Goal: Check status: Check status

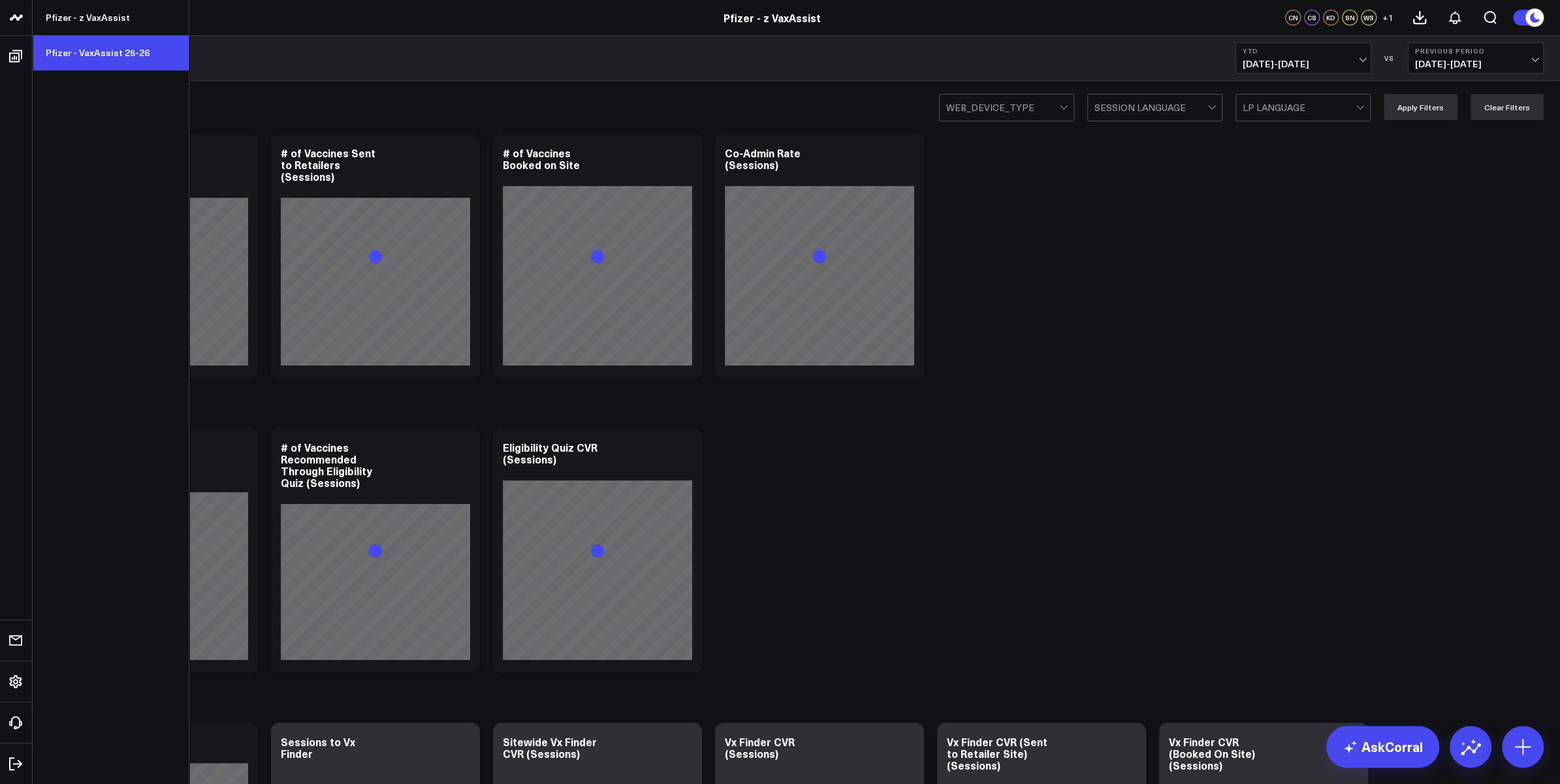
click at [76, 52] on link "Pfizer - VaxAssist 25-26" at bounding box center [110, 53] width 156 height 35
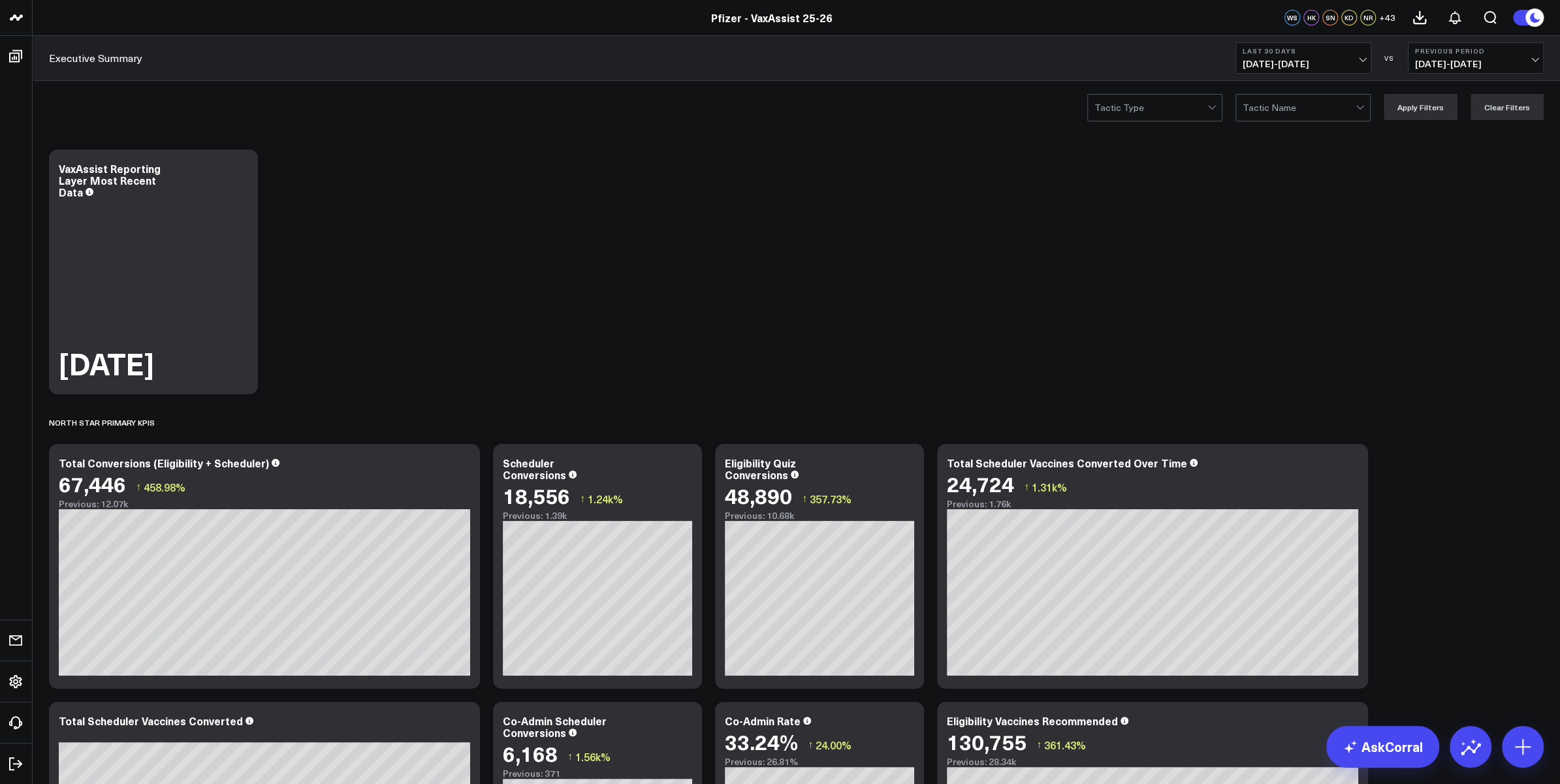
click at [1357, 62] on span "[DATE] - [DATE]" at bounding box center [1304, 64] width 122 height 11
click at [1290, 112] on link "Last 7 Days" at bounding box center [1304, 111] width 134 height 25
click at [1296, 67] on span "[DATE] - [DATE]" at bounding box center [1304, 64] width 122 height 11
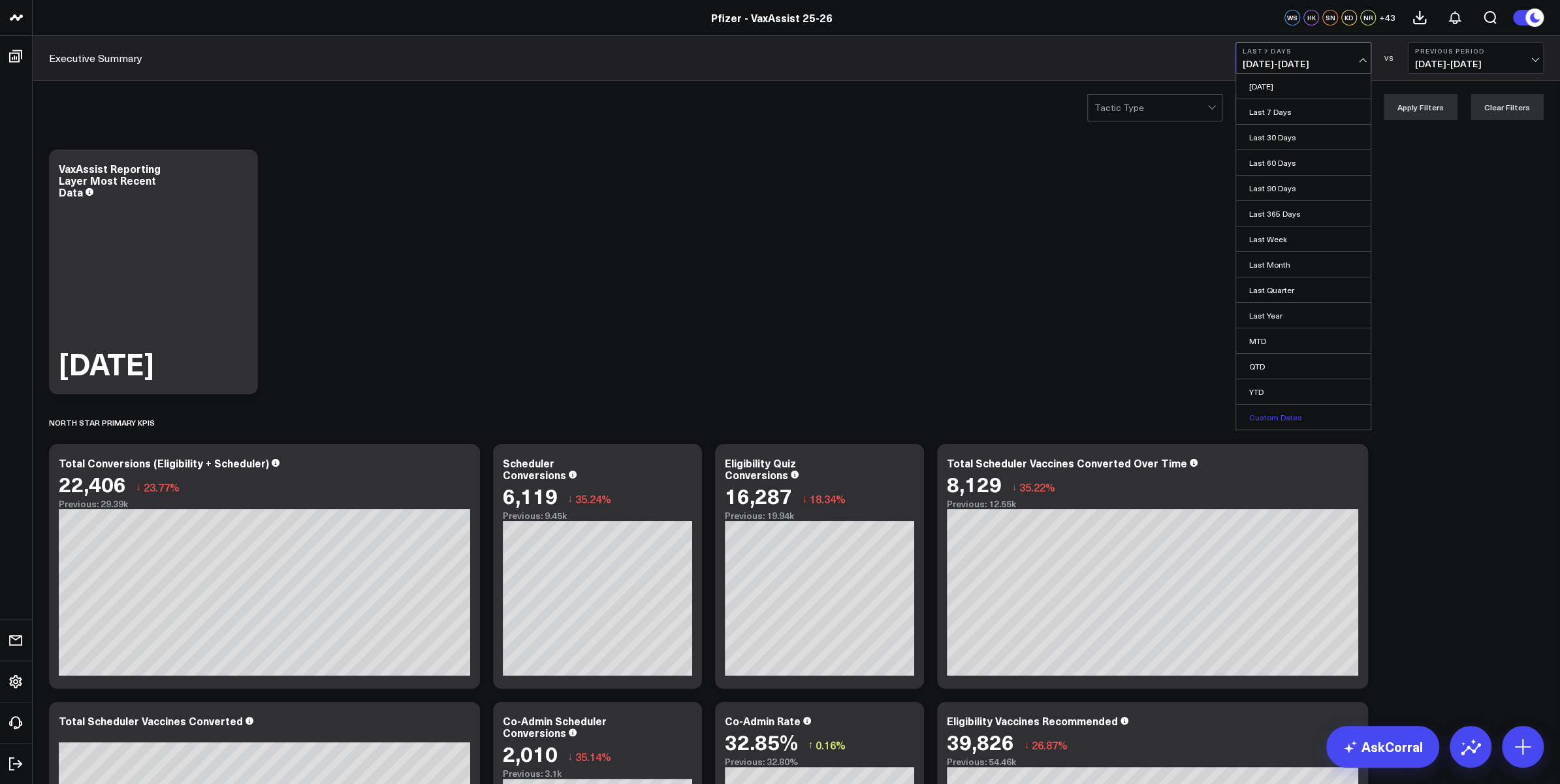
click at [1296, 415] on link "Custom Dates" at bounding box center [1304, 417] width 134 height 25
select select "8"
select select "2025"
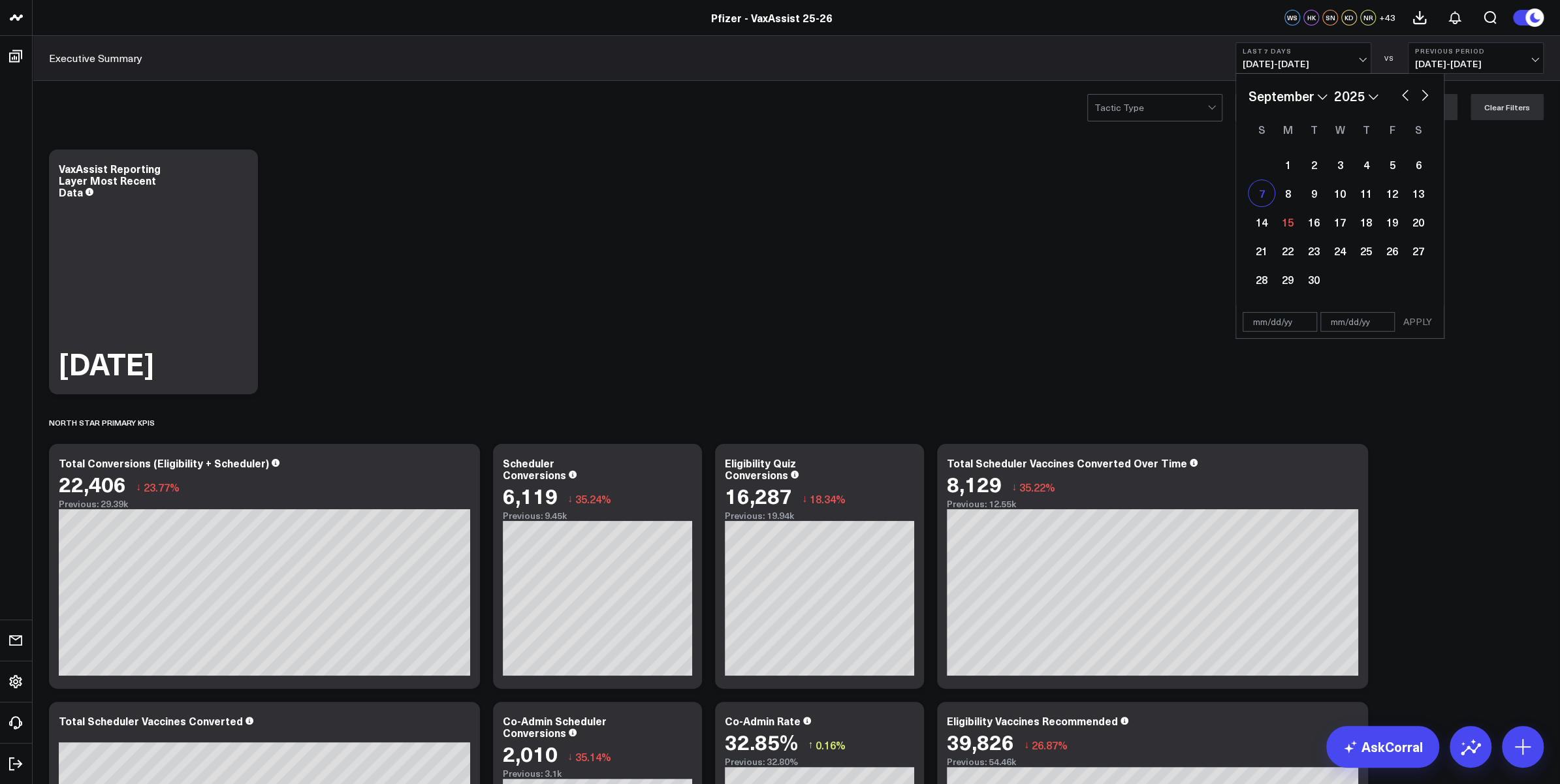
click at [1265, 199] on div "7" at bounding box center [1261, 193] width 26 height 26
type input "[DATE]"
select select "8"
select select "2025"
click at [1419, 190] on div "13" at bounding box center [1418, 193] width 26 height 26
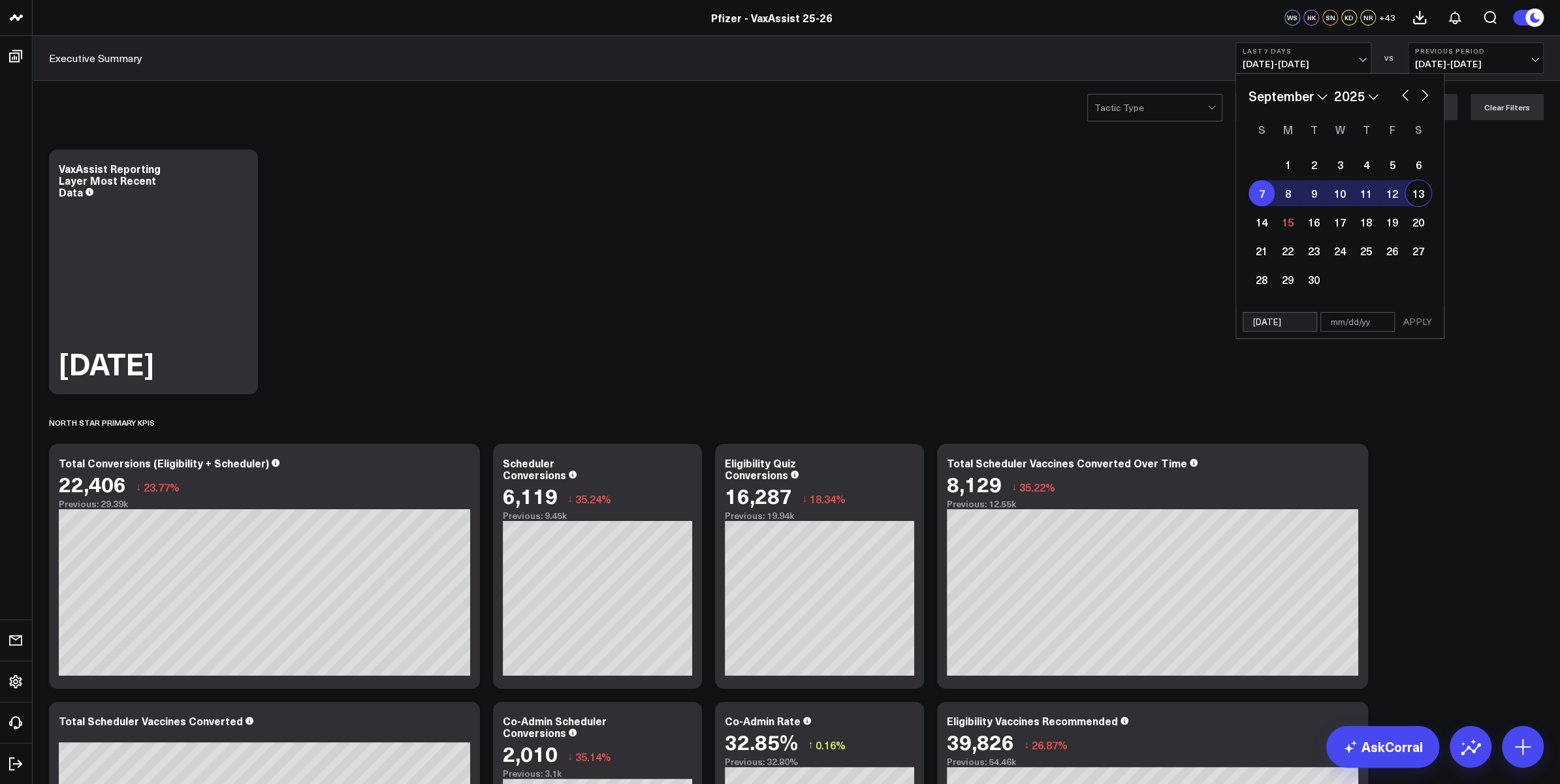
type input "[DATE]"
select select "8"
select select "2025"
click at [1423, 315] on button "APPLY" at bounding box center [1417, 322] width 39 height 20
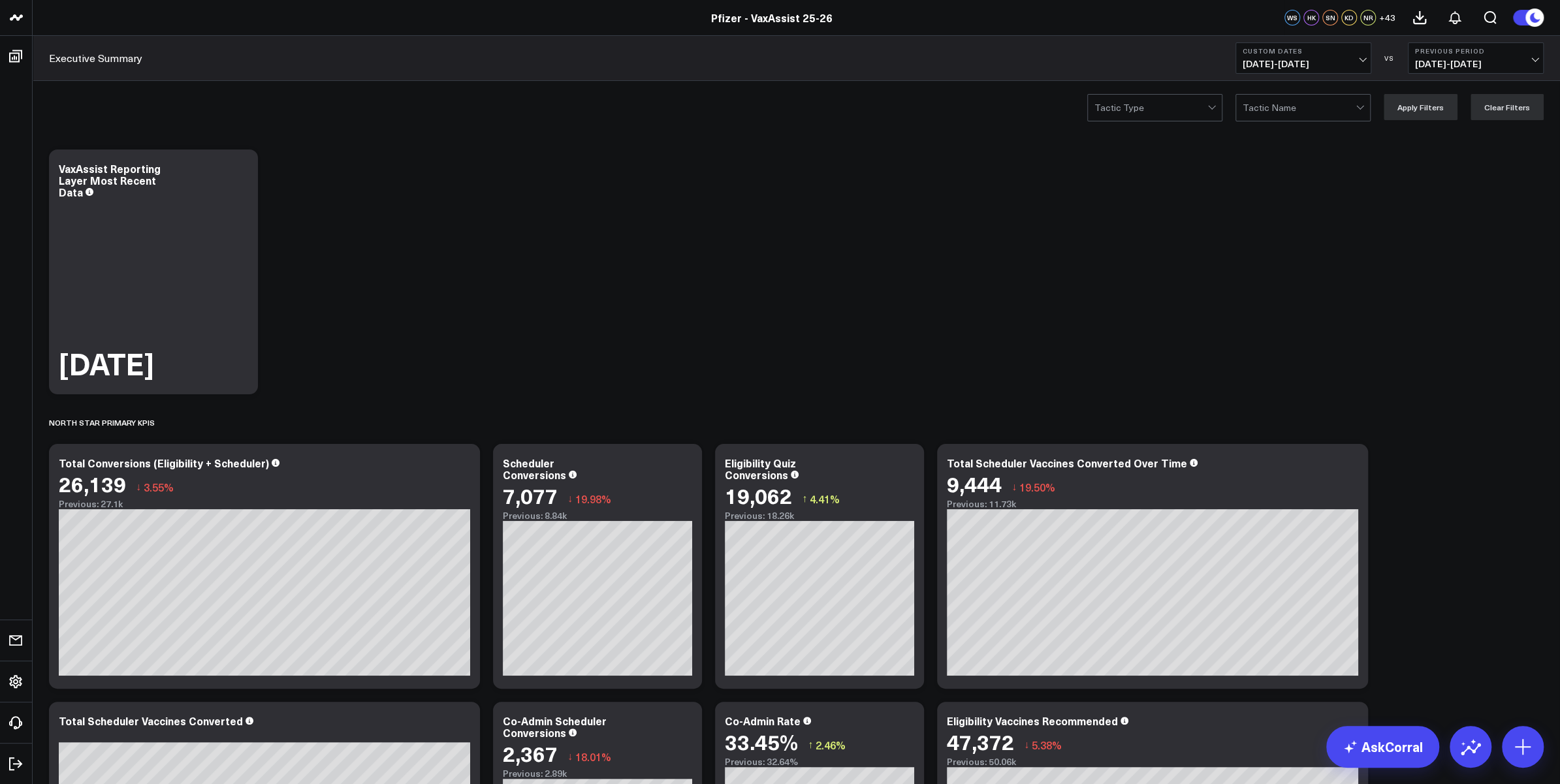
click at [1341, 65] on span "[DATE] - [DATE]" at bounding box center [1304, 64] width 122 height 11
click at [1169, 53] on div "Executive Summary Custom Dates [DATE] - [DATE] [DATE] Last 7 Days Last 30 Days …" at bounding box center [796, 59] width 1528 height 45
click at [1336, 56] on button "Custom Dates [DATE] - [DATE]" at bounding box center [1304, 58] width 136 height 31
drag, startPoint x: 1292, startPoint y: 418, endPoint x: 1292, endPoint y: 411, distance: 7.0
click at [1292, 418] on link "Custom Dates" at bounding box center [1304, 417] width 134 height 25
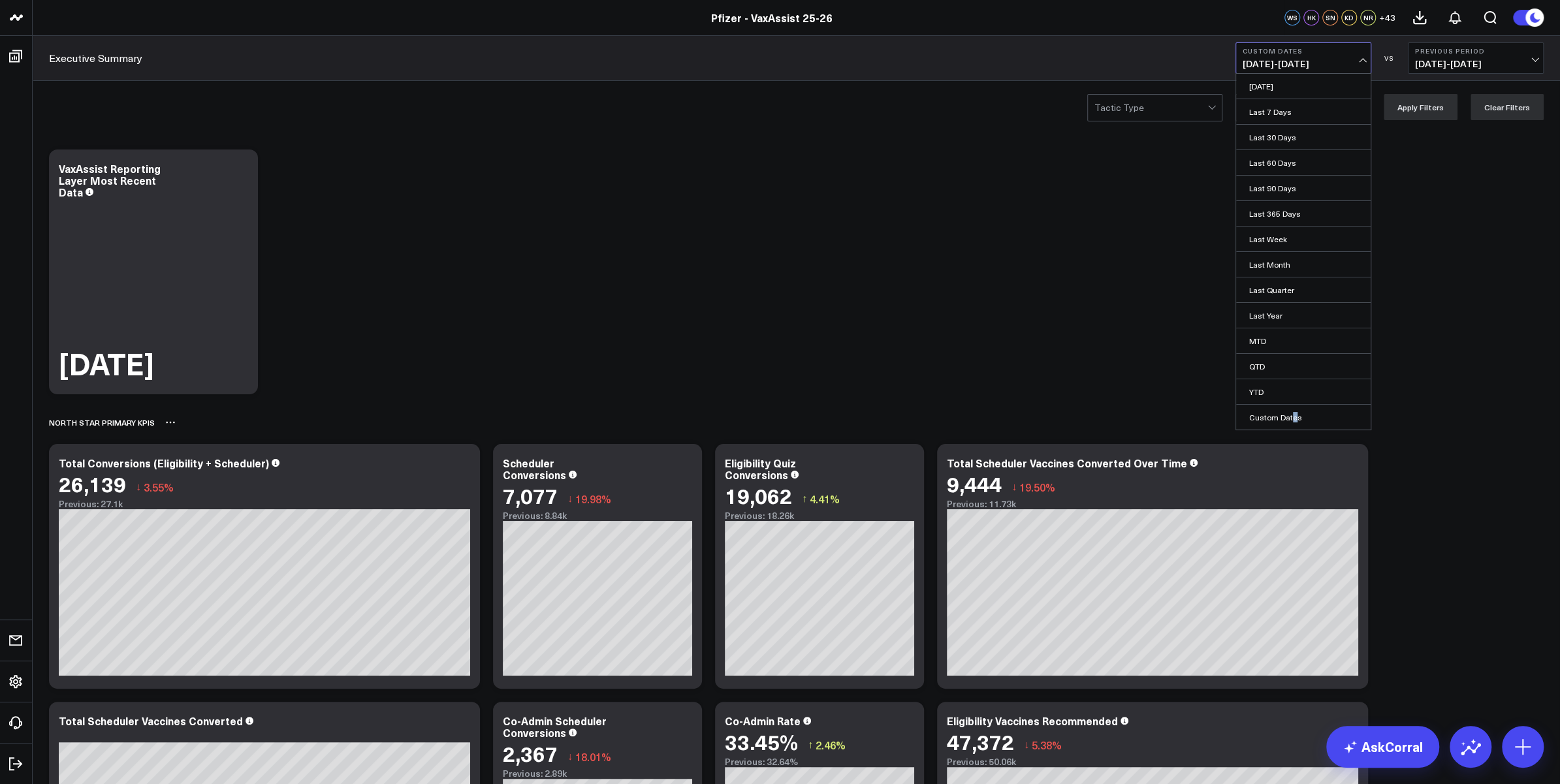
select select "8"
select select "2025"
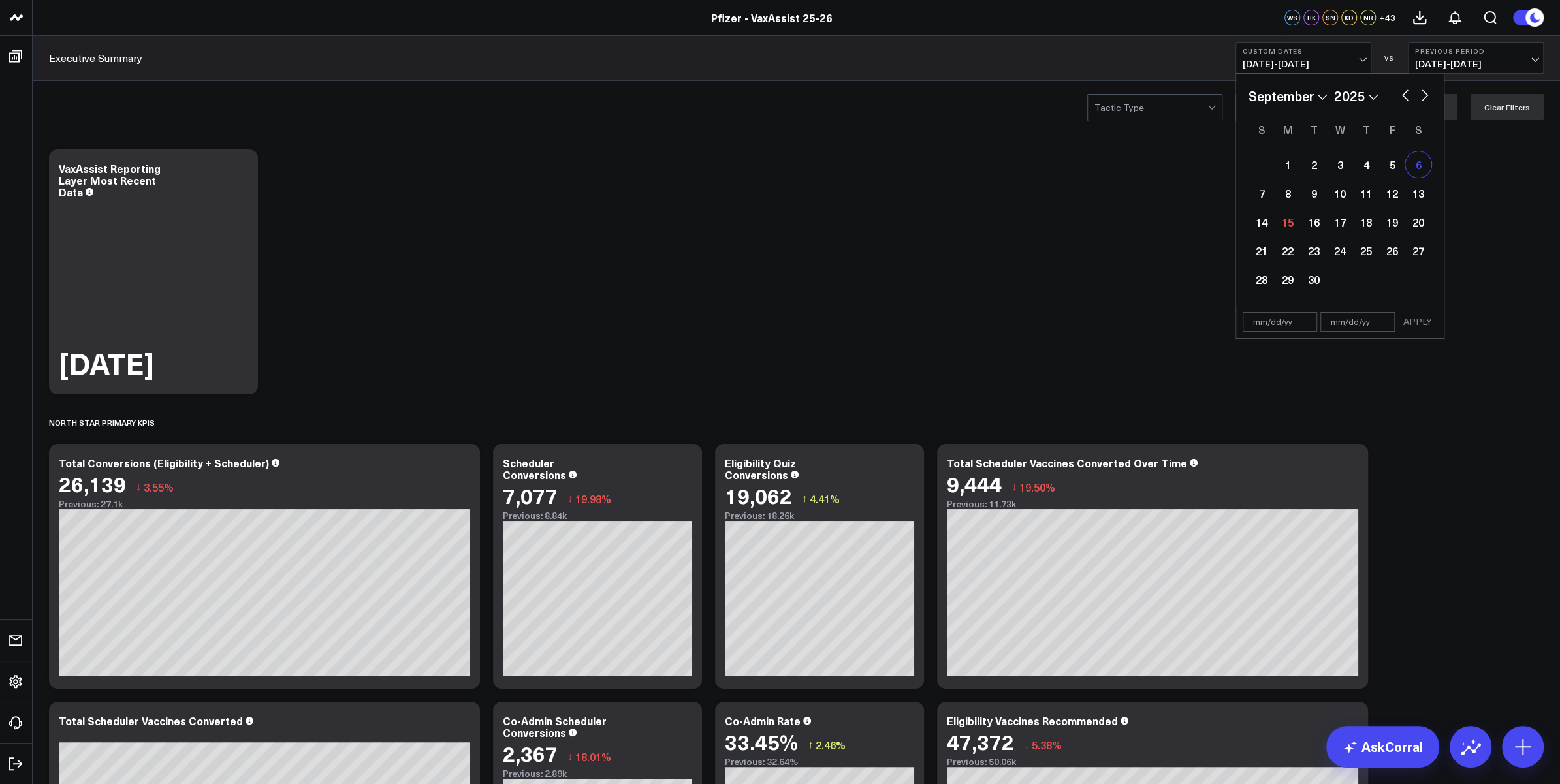
click at [1409, 170] on div "6" at bounding box center [1418, 164] width 26 height 26
type input "[DATE]"
select select "8"
select select "2025"
click at [1390, 194] on div "12" at bounding box center [1392, 193] width 26 height 26
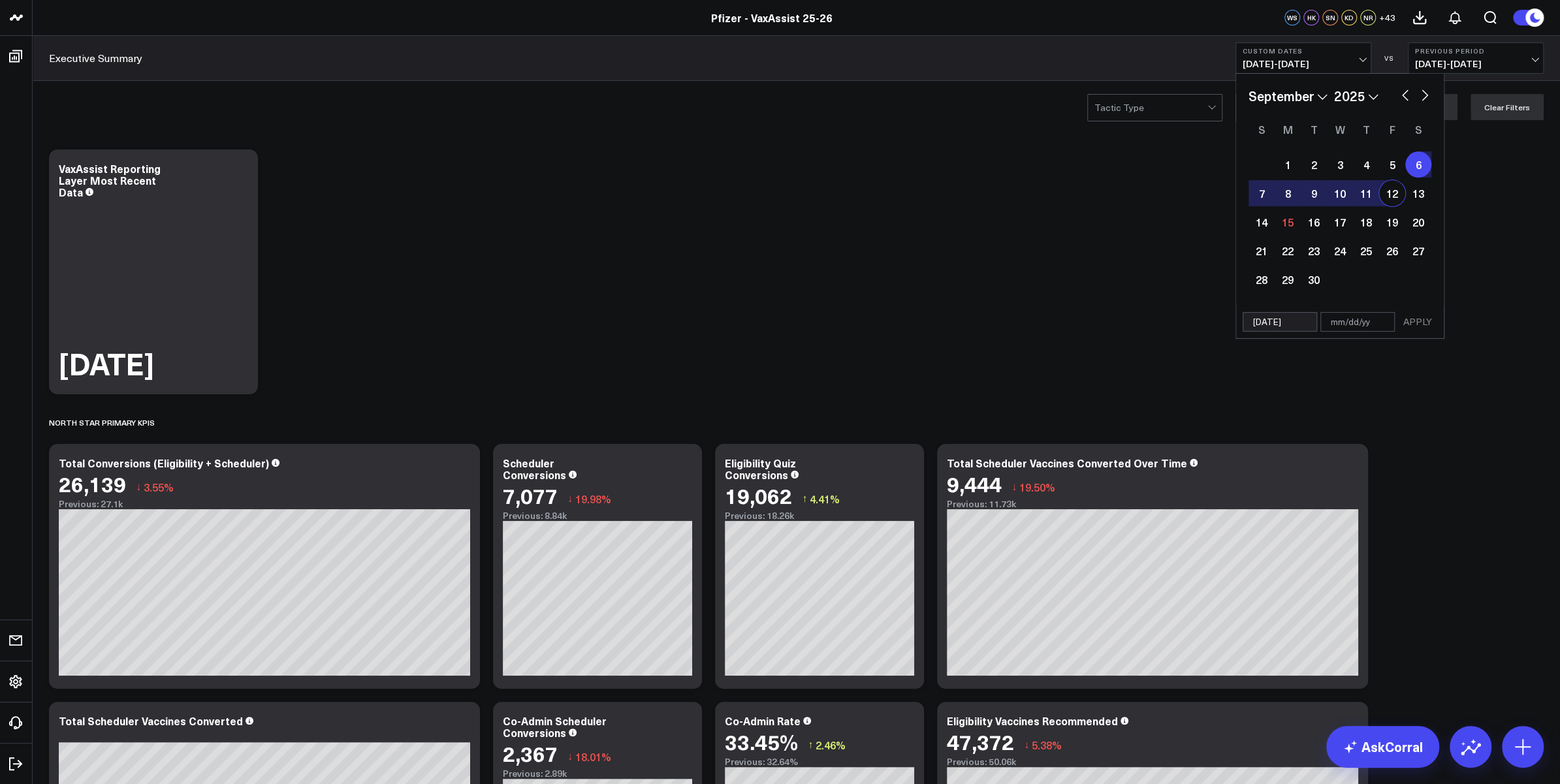
type input "[DATE]"
select select "8"
select select "2025"
click at [1421, 317] on button "APPLY" at bounding box center [1417, 322] width 39 height 20
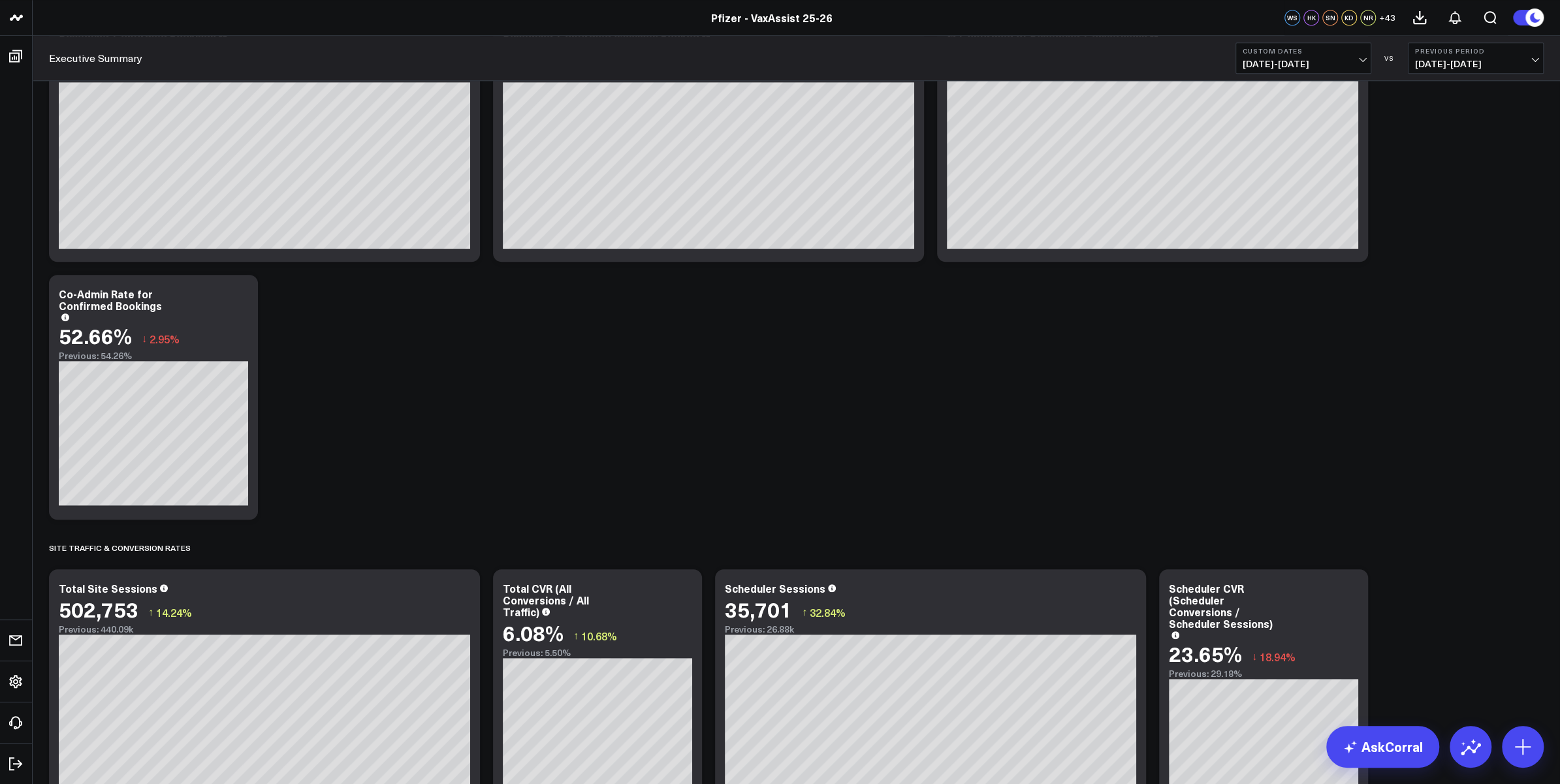
scroll to position [196, 0]
